Goal: Information Seeking & Learning: Understand process/instructions

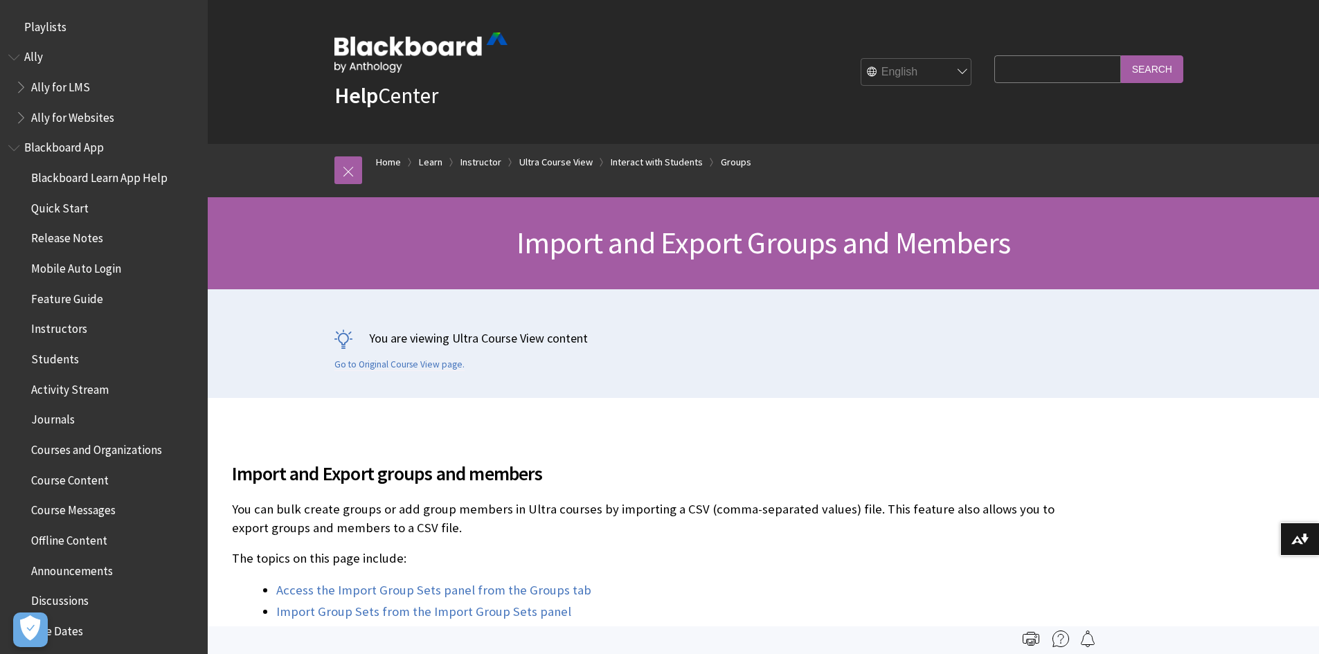
scroll to position [2450, 0]
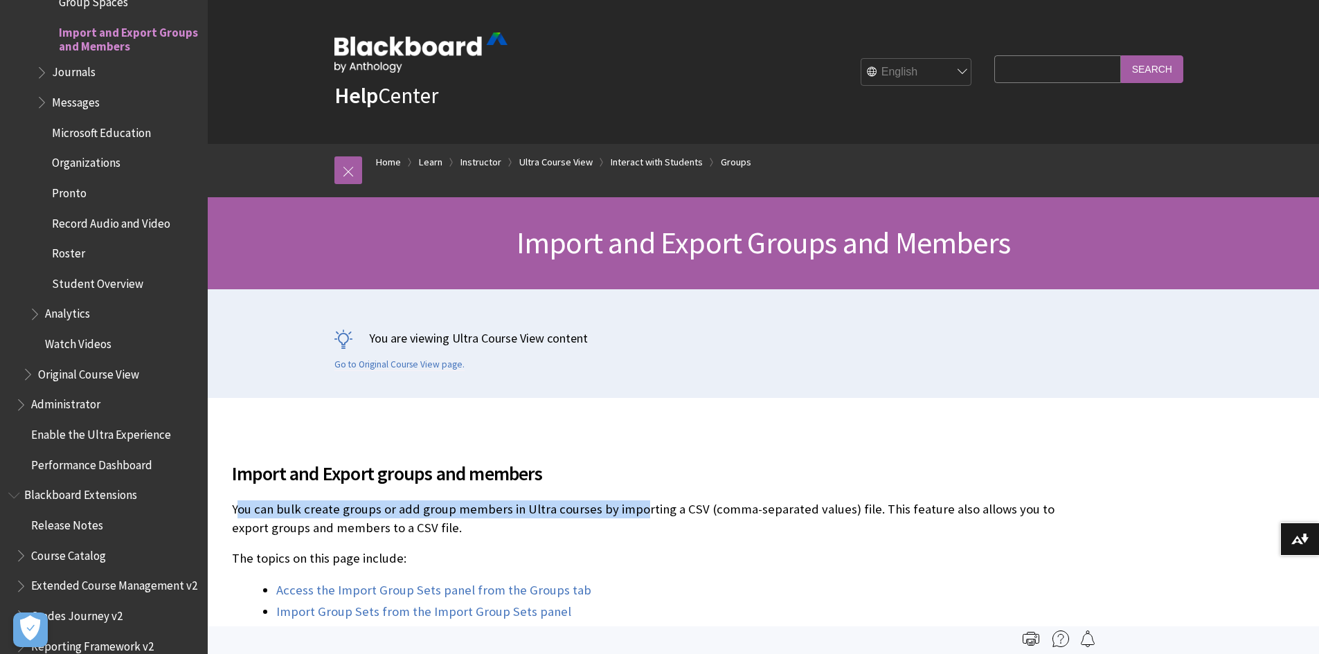
drag, startPoint x: 236, startPoint y: 559, endPoint x: 635, endPoint y: 568, distance: 398.9
click at [635, 537] on p "You can bulk create groups or add group members in Ultra courses by importing a…" at bounding box center [661, 519] width 859 height 36
click at [284, 537] on p "You can bulk create groups or add group members in Ultra courses by importing a…" at bounding box center [661, 519] width 859 height 36
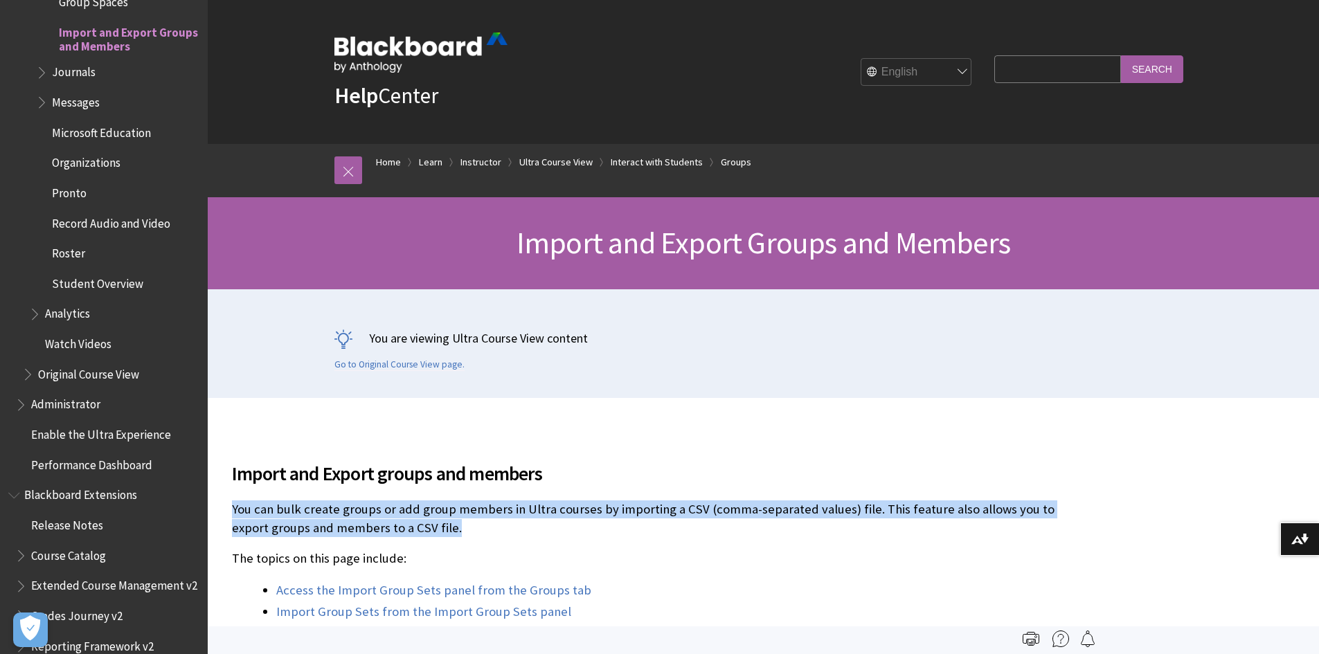
drag, startPoint x: 233, startPoint y: 561, endPoint x: 462, endPoint y: 582, distance: 229.5
click at [462, 537] on p "You can bulk create groups or add group members in Ultra courses by importing a…" at bounding box center [661, 519] width 859 height 36
copy p "You can bulk create groups or add group members in Ultra courses by importing a…"
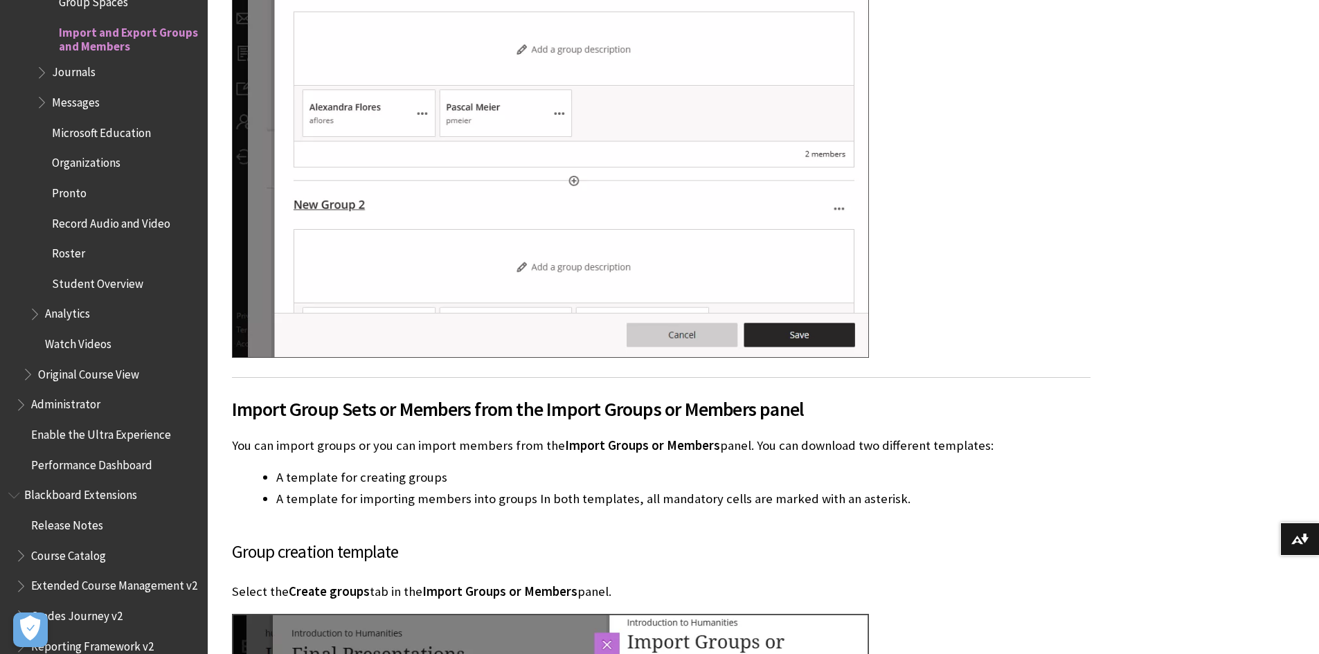
scroll to position [3447, 0]
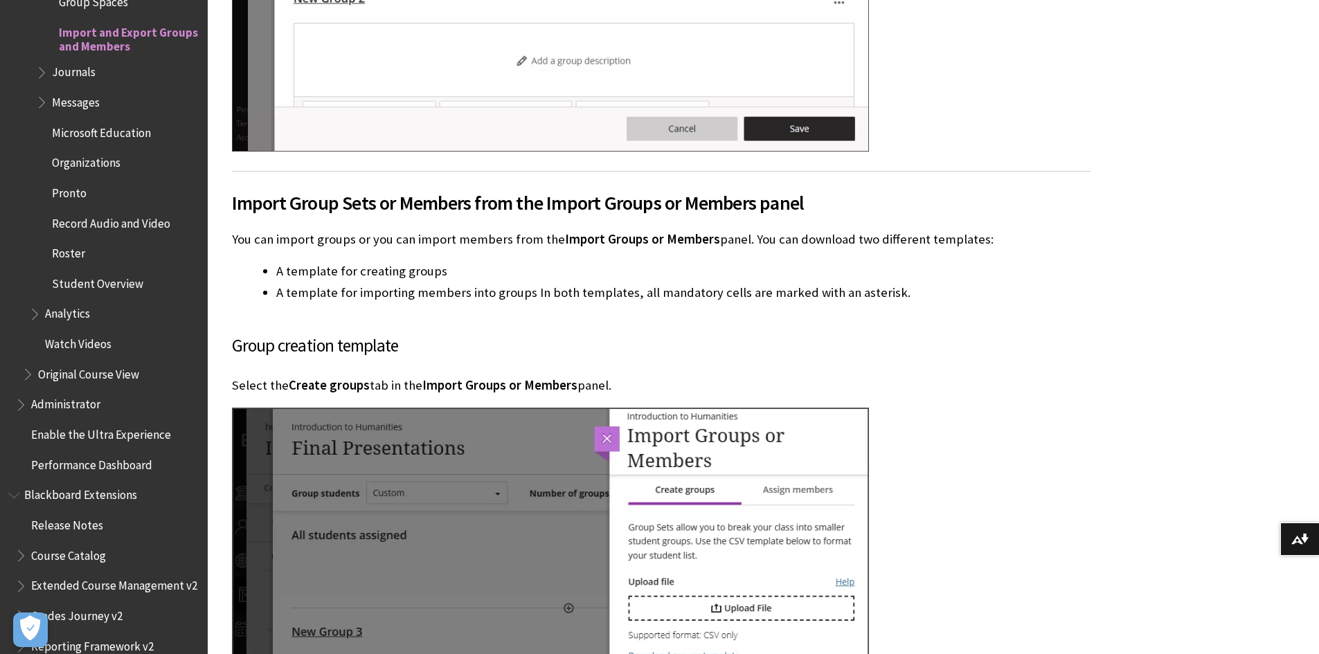
click at [1312, 330] on div "The topics on this page include:" at bounding box center [763, 308] width 1111 height 6714
click at [1192, 372] on div "The topics on this page include:" at bounding box center [763, 308] width 1111 height 6714
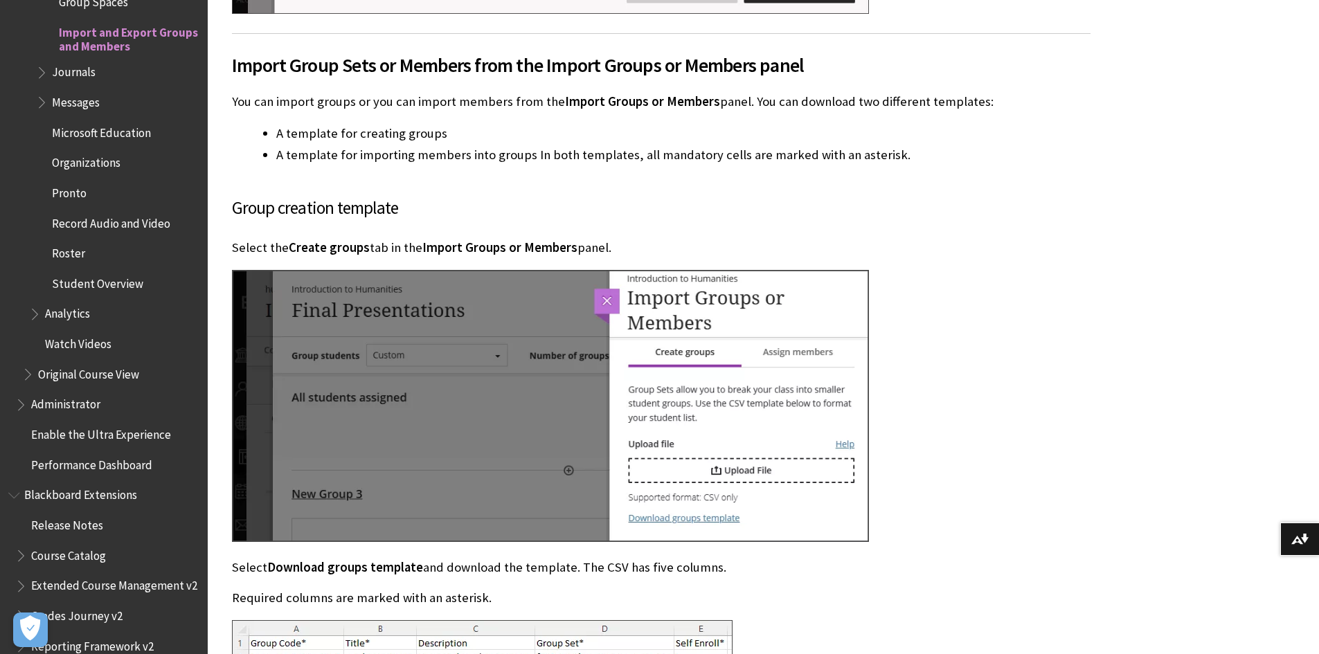
scroll to position [3594, 0]
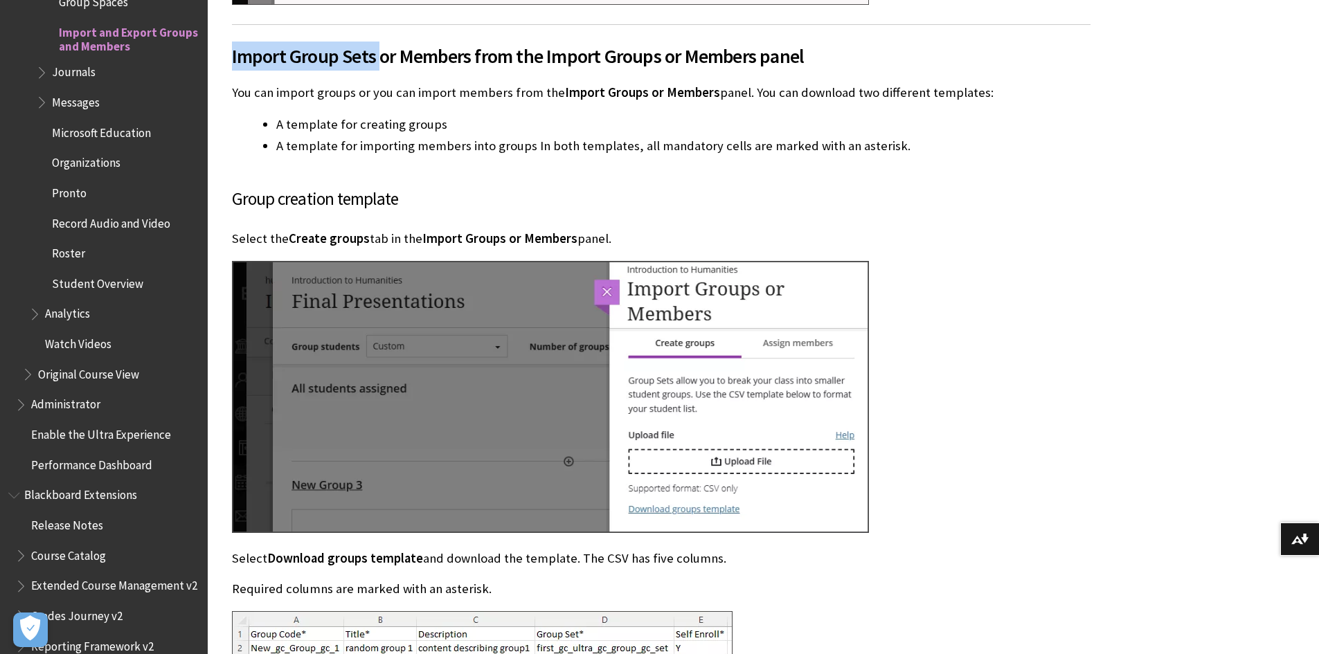
drag, startPoint x: 231, startPoint y: 129, endPoint x: 418, endPoint y: 147, distance: 188.5
click at [418, 147] on div "Import and Export groups and members You can bulk create groups or add group me…" at bounding box center [661, 140] width 886 height 6672
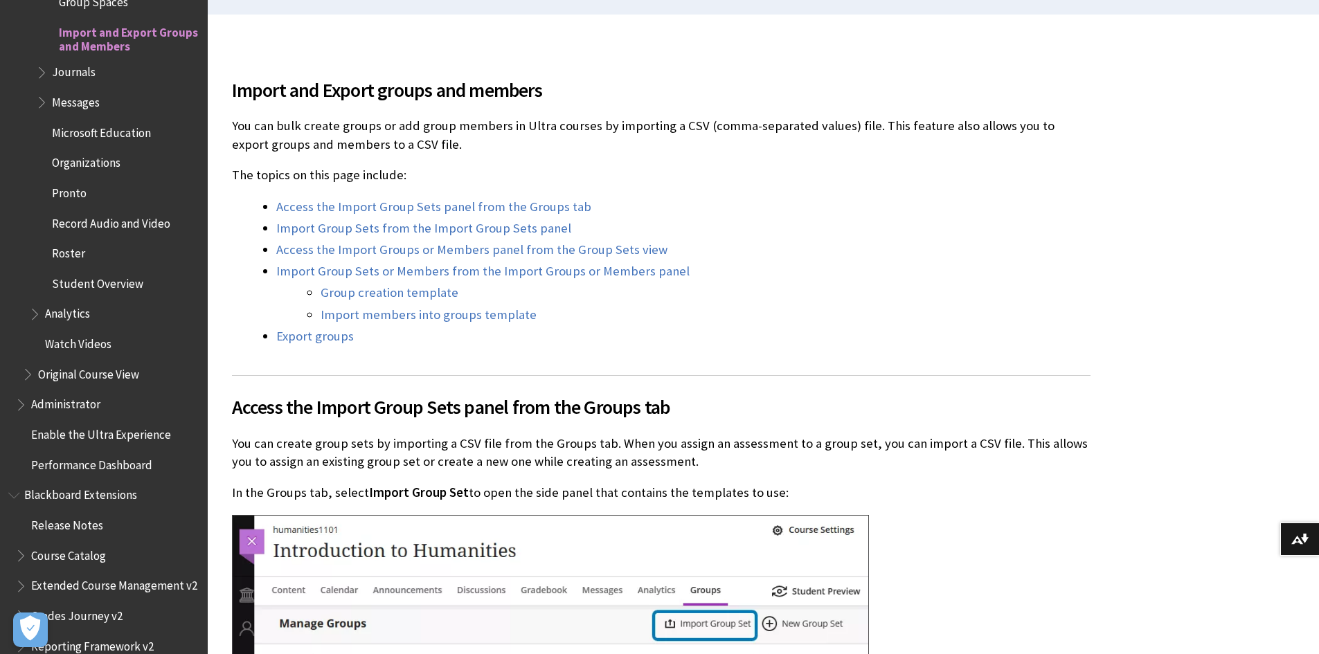
scroll to position [521, 0]
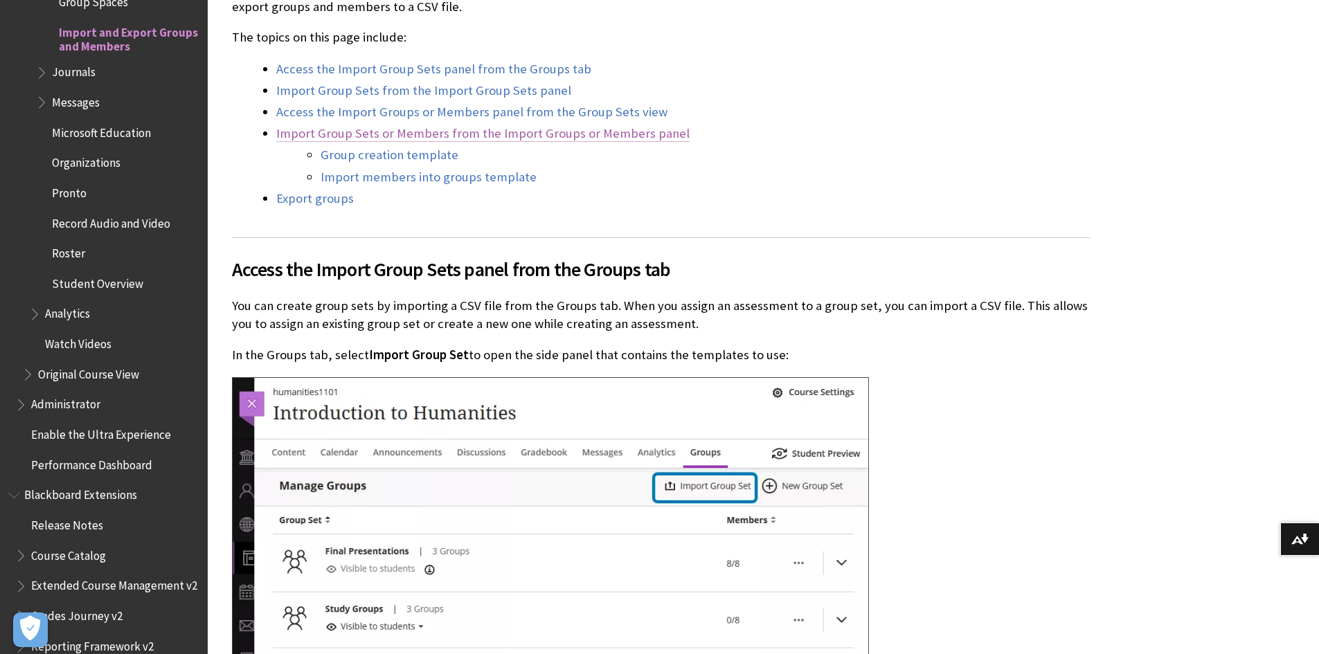
click at [534, 142] on link "Import Group Sets or Members from the Import Groups or Members panel" at bounding box center [482, 133] width 413 height 17
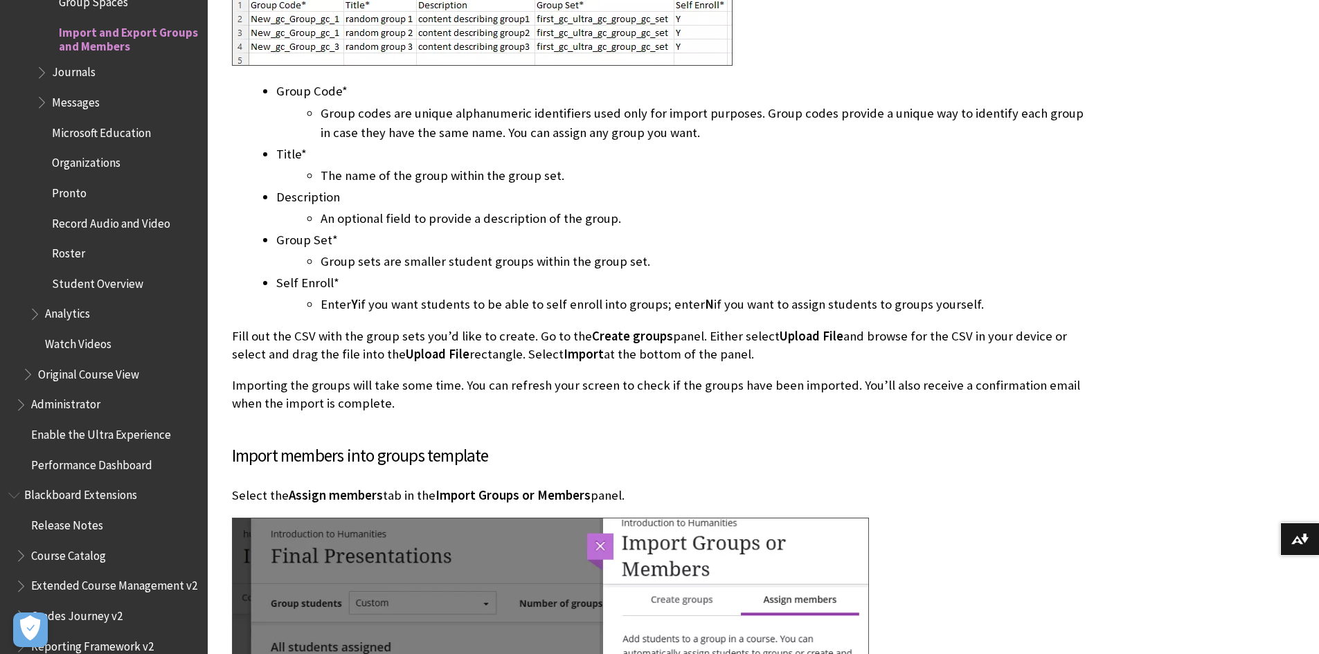
scroll to position [4344, 0]
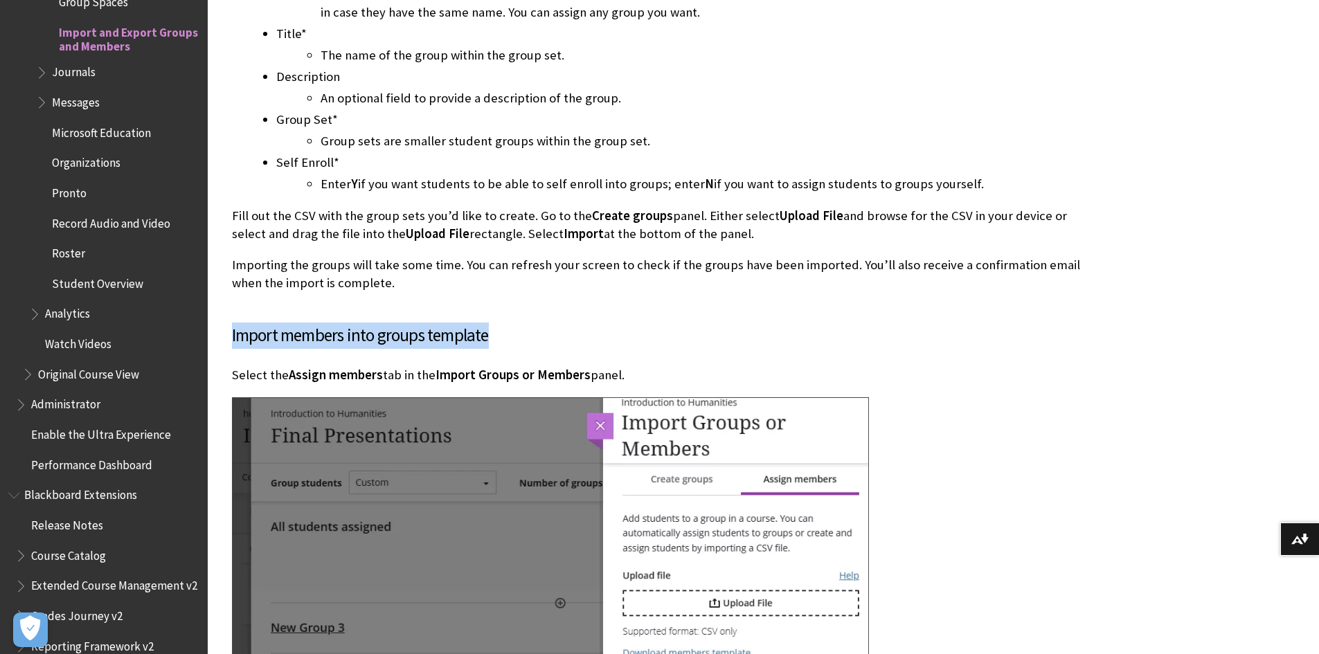
drag, startPoint x: 230, startPoint y: 439, endPoint x: 637, endPoint y: 430, distance: 407.2
copy h3 "Import members into groups template"
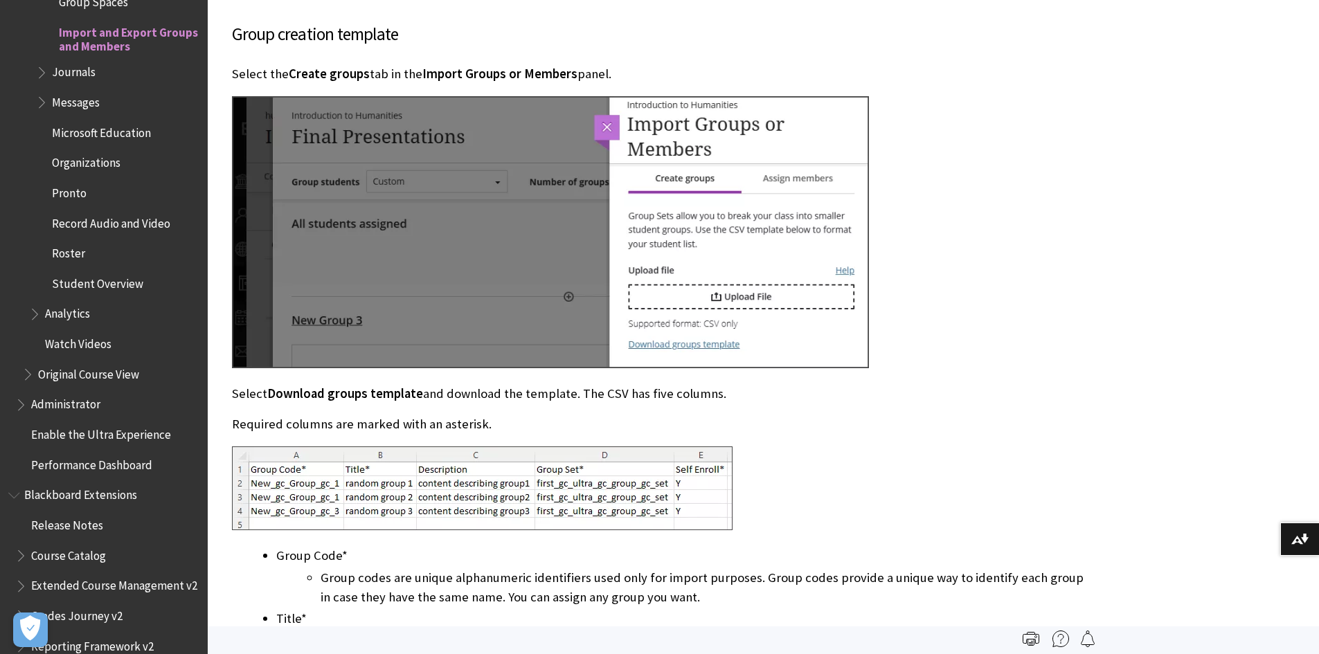
scroll to position [3664, 0]
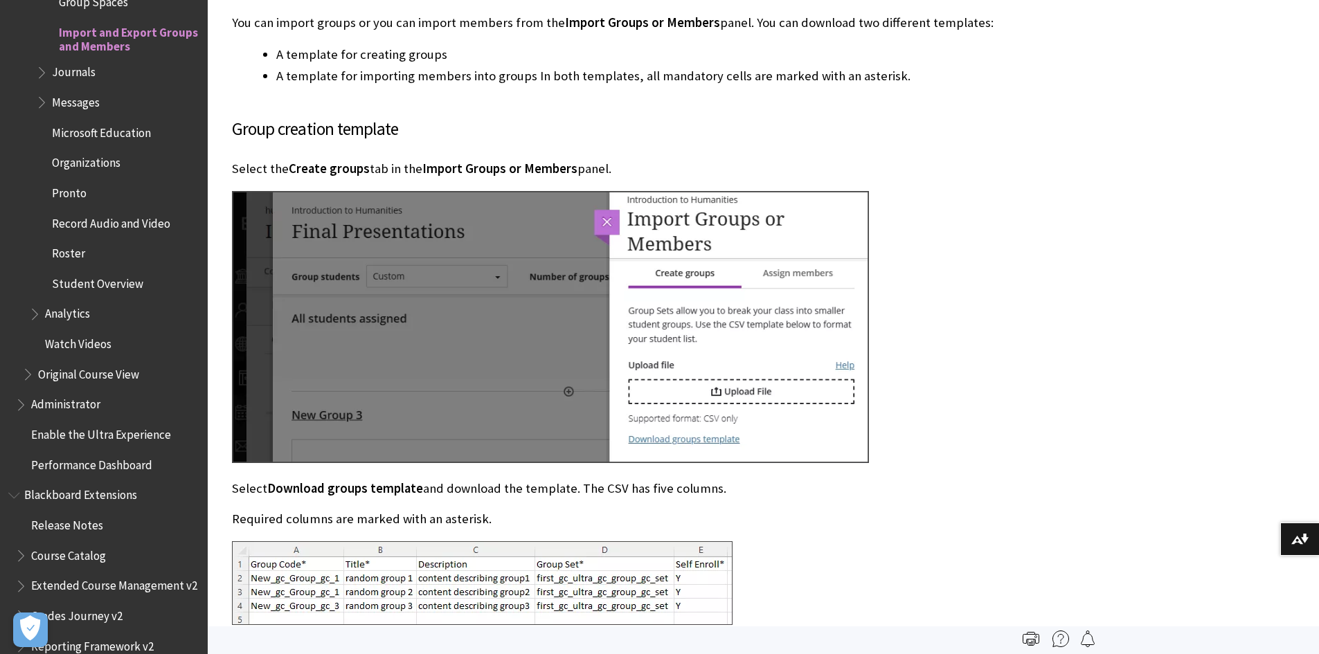
drag, startPoint x: 1309, startPoint y: 339, endPoint x: 1309, endPoint y: 379, distance: 40.2
click at [1309, 379] on div "The topics on this page include:" at bounding box center [763, 91] width 1111 height 6714
drag, startPoint x: 230, startPoint y: 101, endPoint x: 566, endPoint y: 118, distance: 336.9
click at [566, 118] on div "Import and Export groups and members You can bulk create groups or add group me…" at bounding box center [661, 70] width 886 height 6672
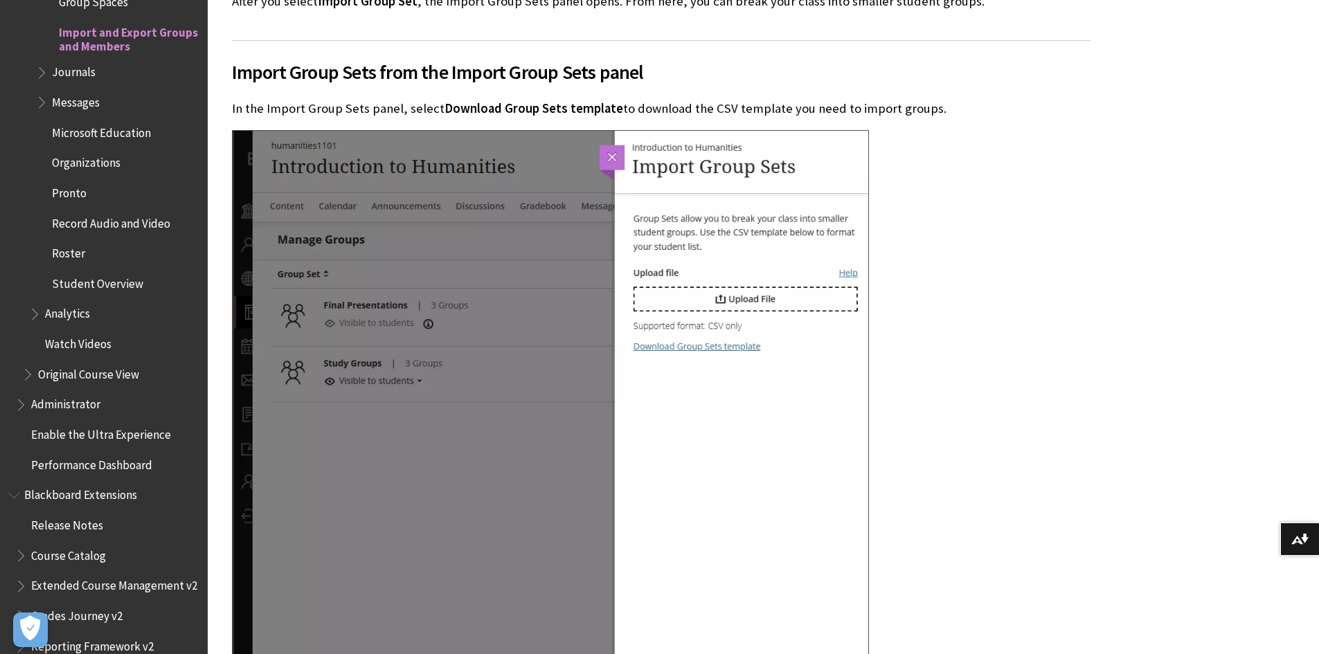
scroll to position [1272, 0]
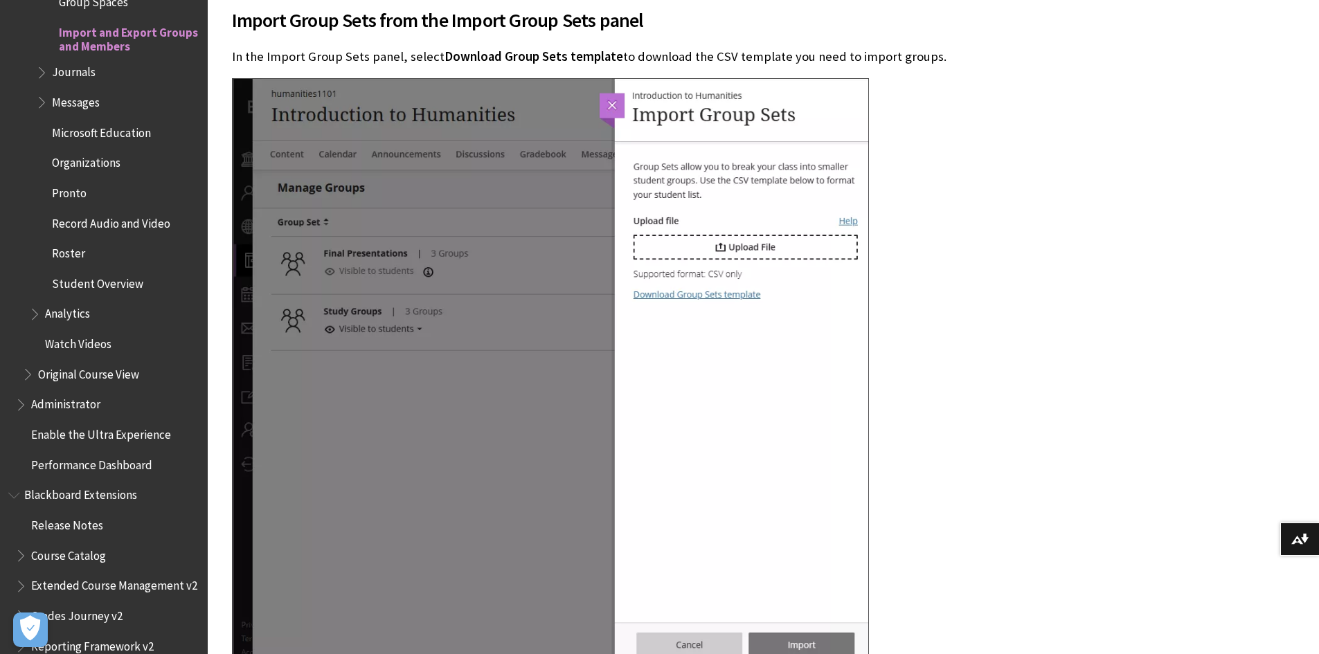
click at [1071, 201] on div at bounding box center [661, 372] width 859 height 588
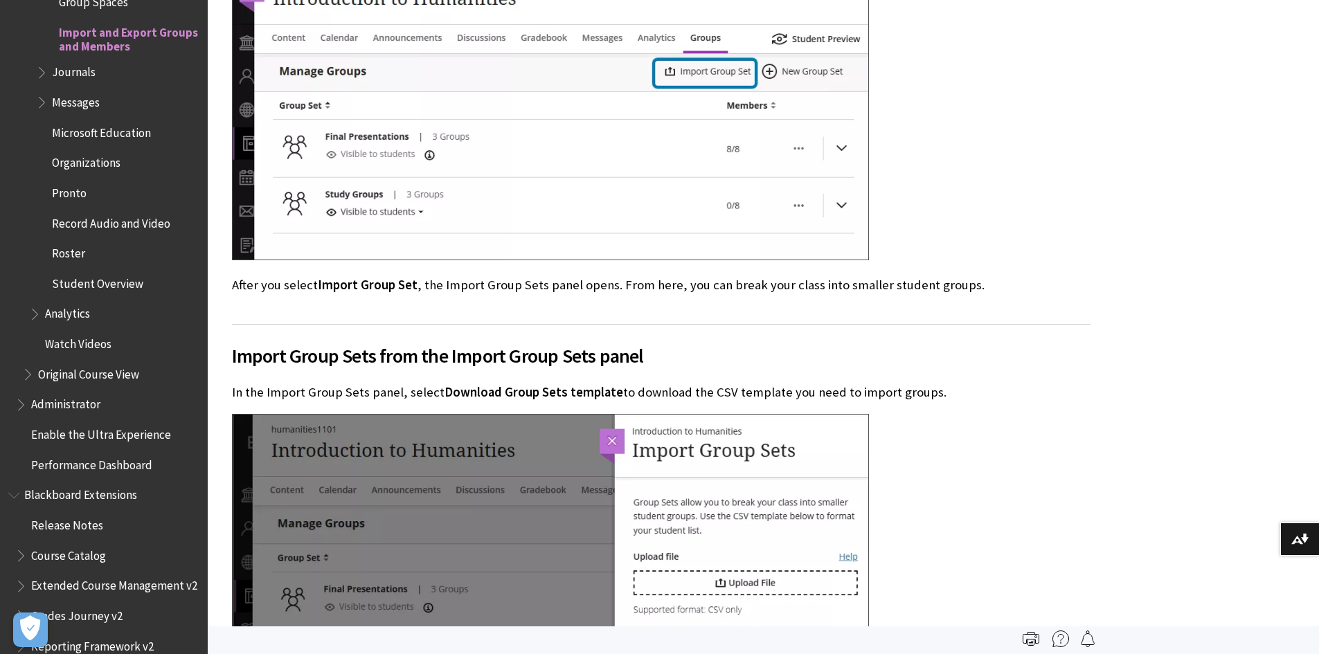
scroll to position [944, 0]
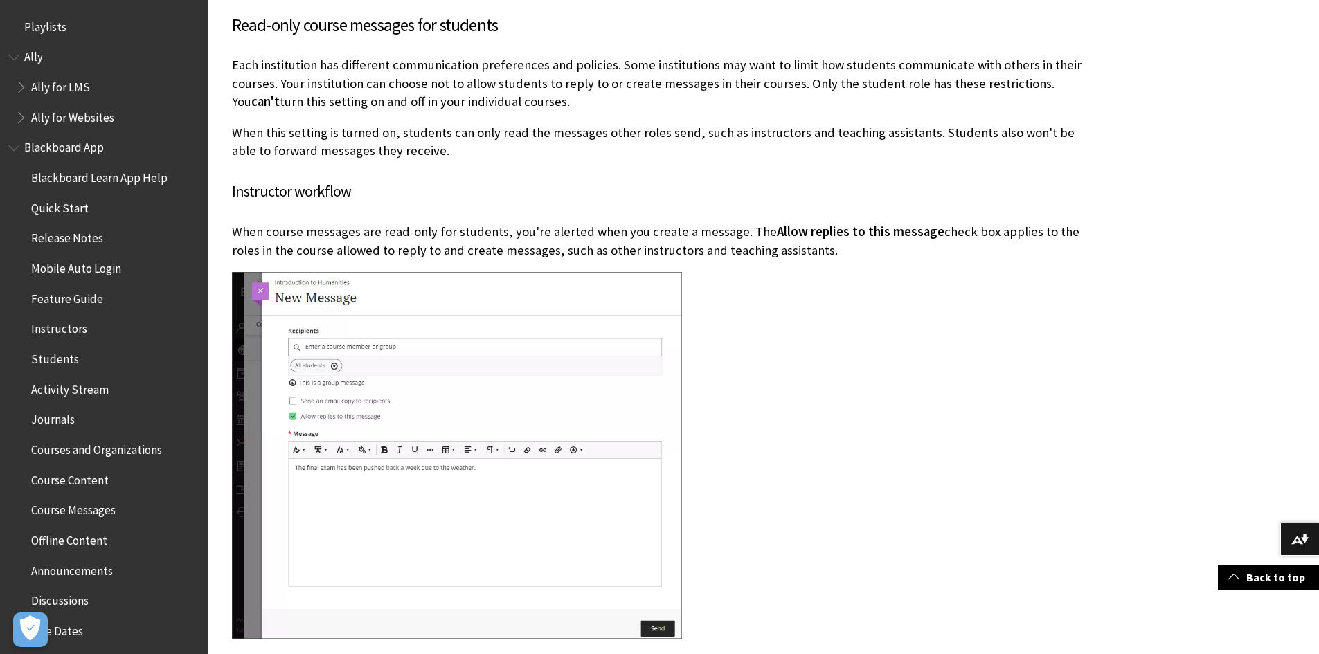
scroll to position [2410, 0]
